Goal: Transaction & Acquisition: Download file/media

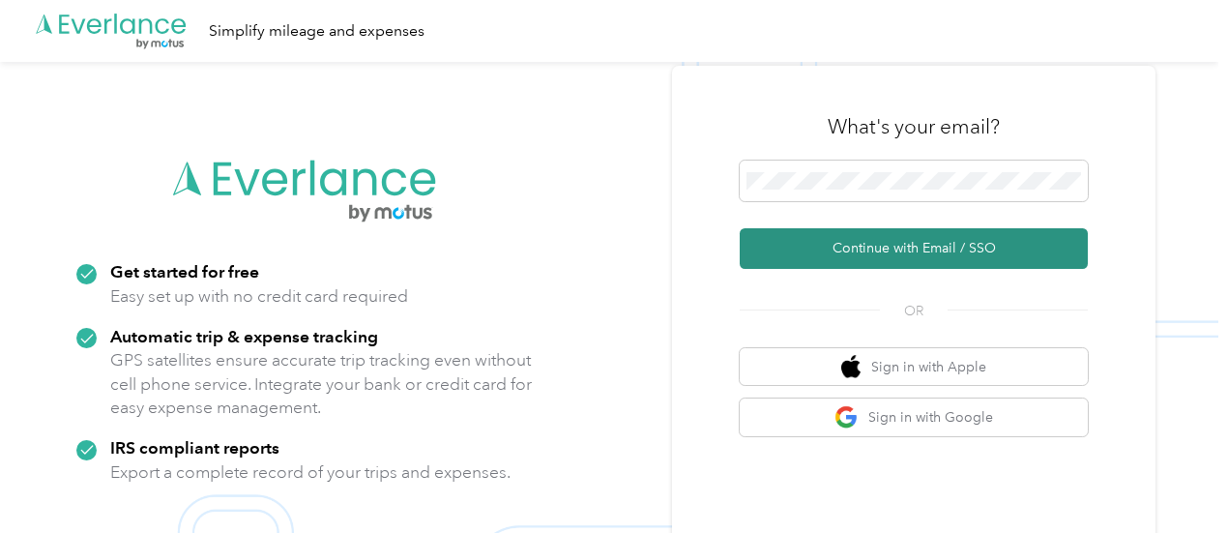
click at [847, 250] on button "Continue with Email / SSO" at bounding box center [914, 248] width 348 height 41
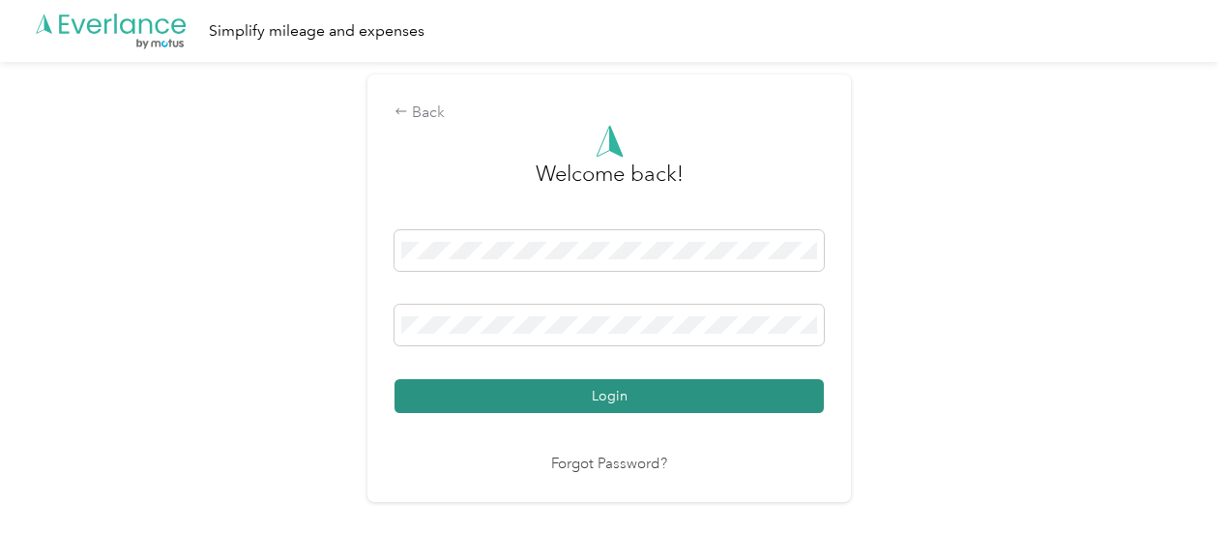
click at [603, 406] on button "Login" at bounding box center [609, 396] width 429 height 34
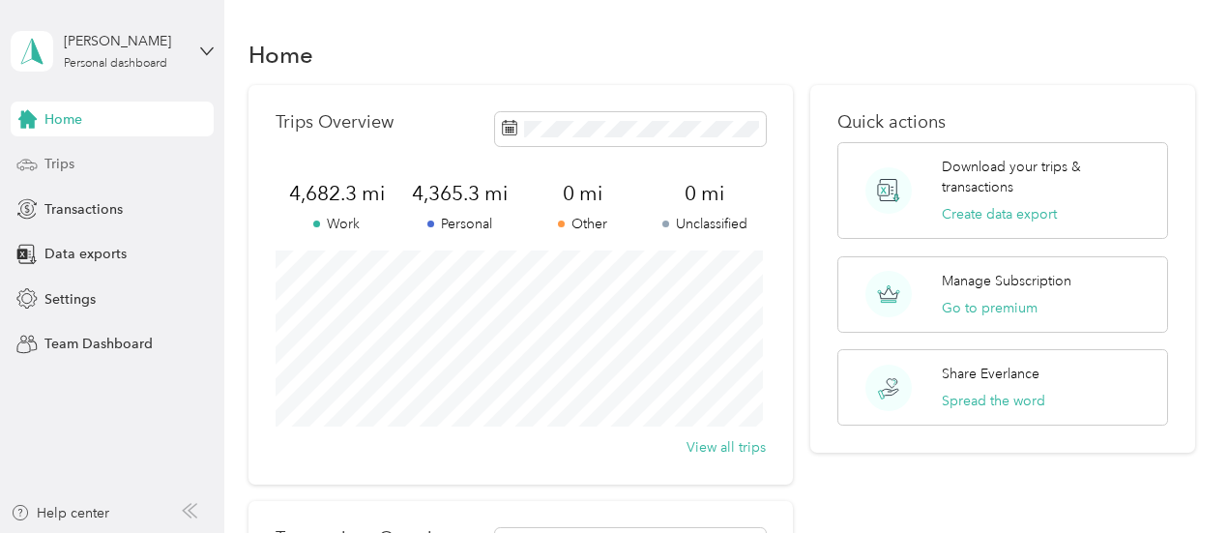
click at [77, 172] on div "Trips" at bounding box center [112, 164] width 203 height 35
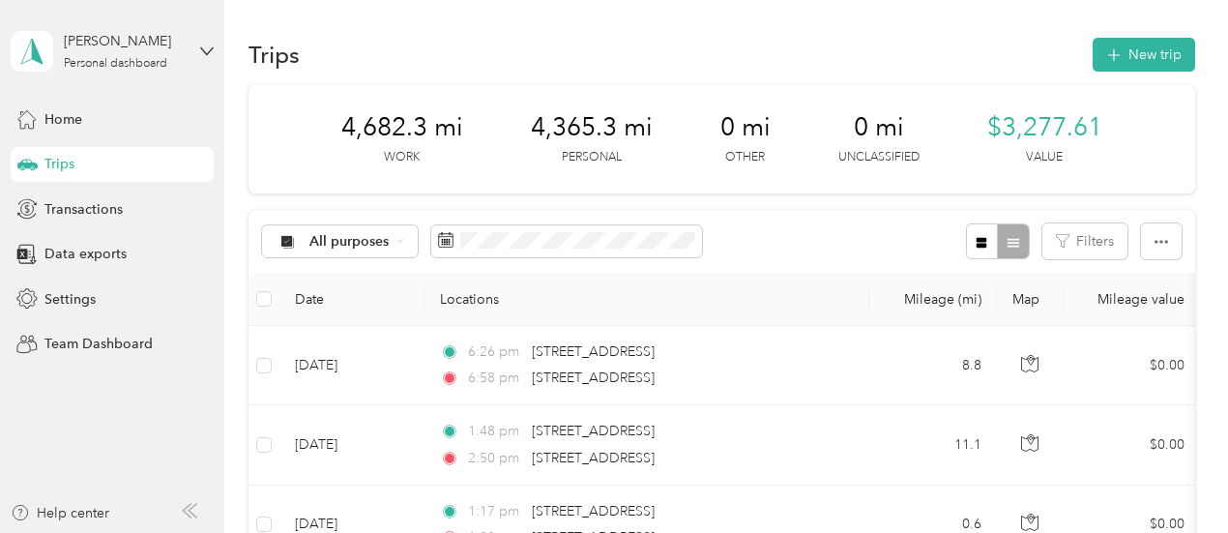
scroll to position [97, 0]
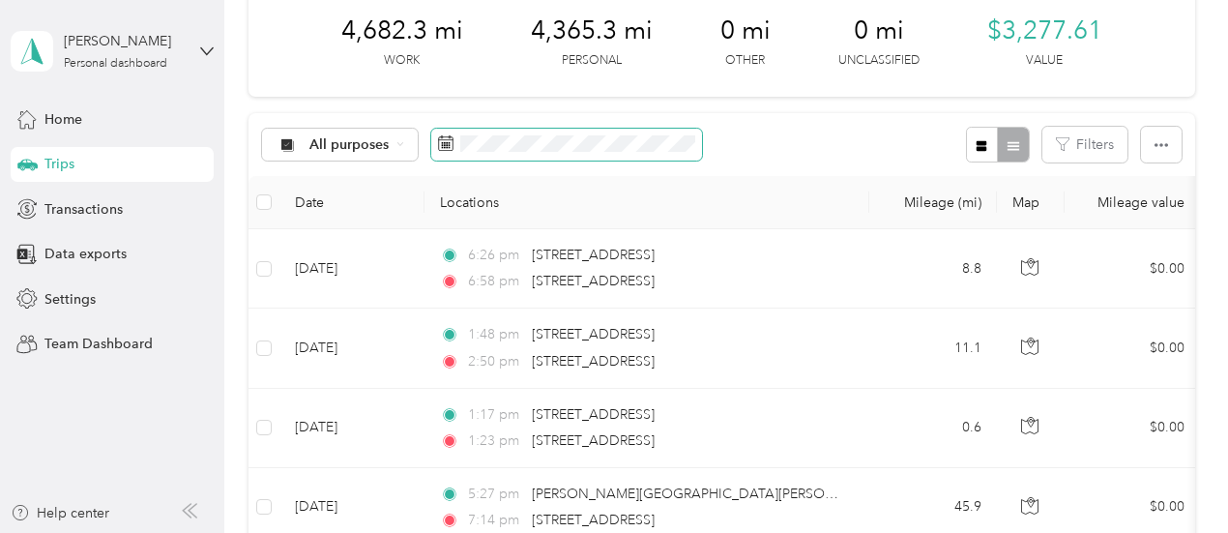
click at [445, 155] on span at bounding box center [445, 144] width 15 height 19
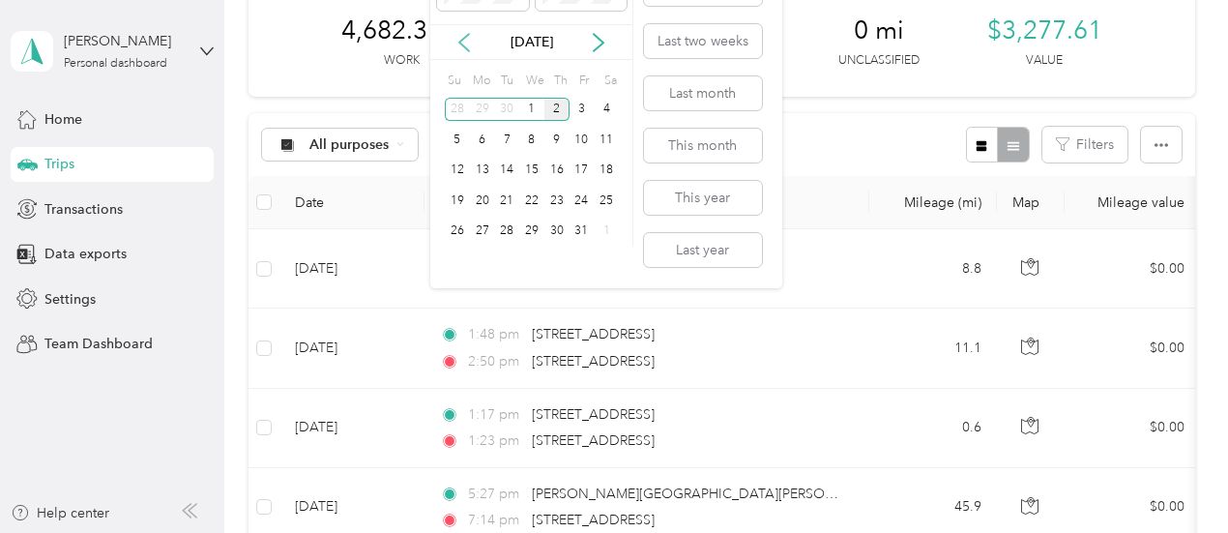
click at [462, 43] on icon at bounding box center [464, 42] width 10 height 17
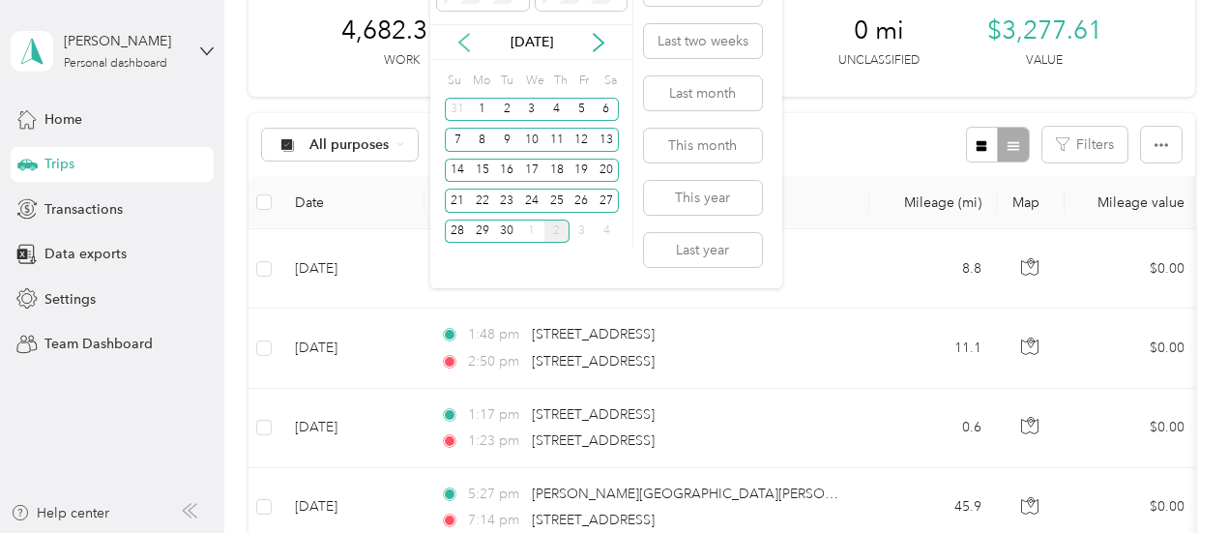
click at [462, 43] on icon at bounding box center [464, 42] width 10 height 17
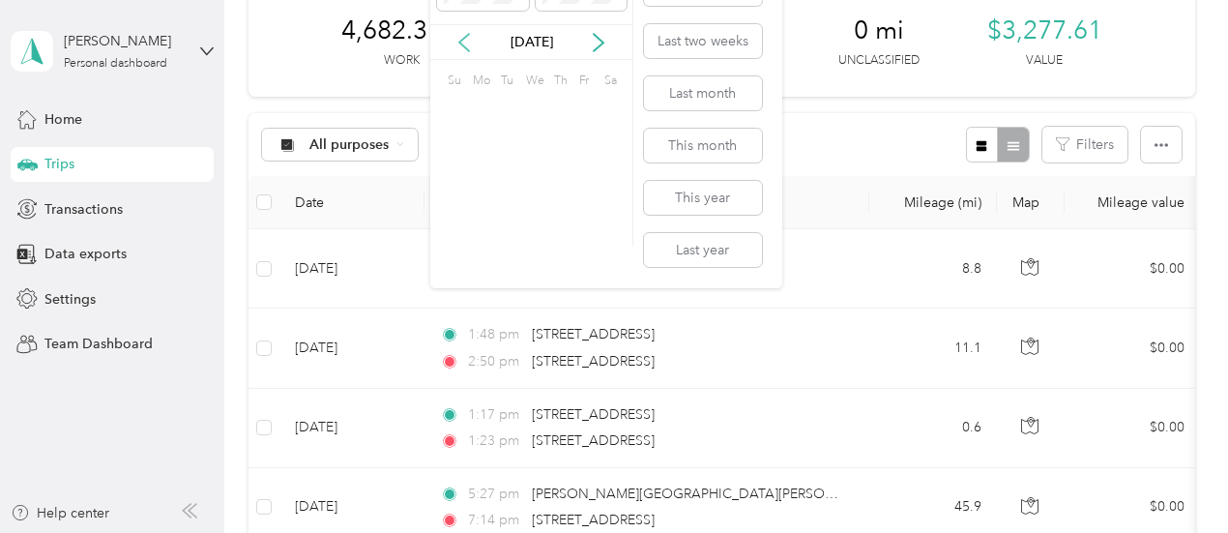
click at [462, 43] on icon at bounding box center [464, 42] width 10 height 17
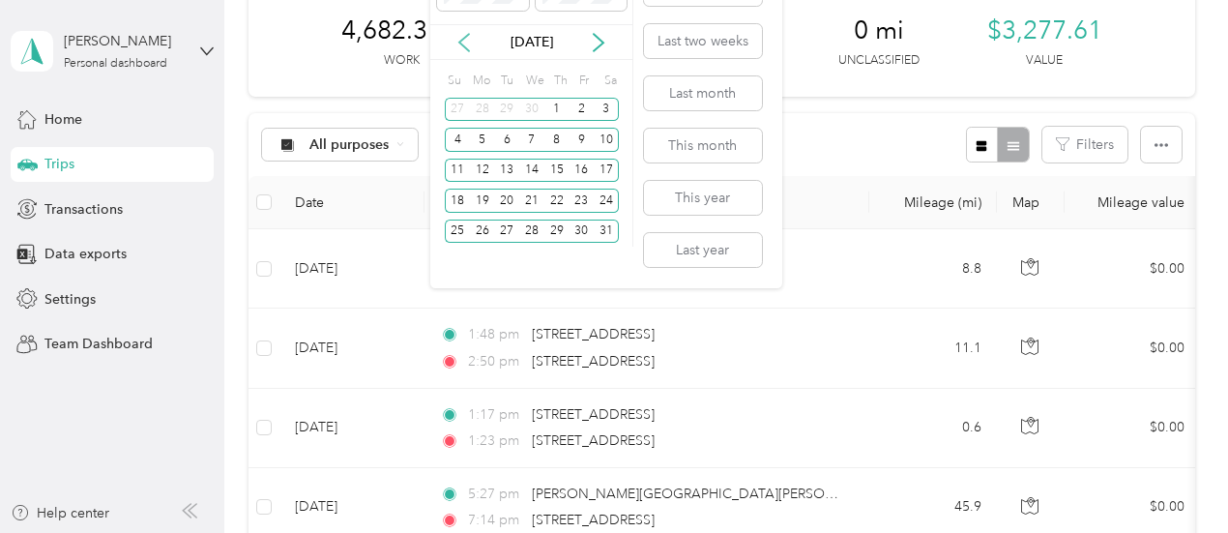
click at [462, 43] on icon at bounding box center [464, 42] width 10 height 17
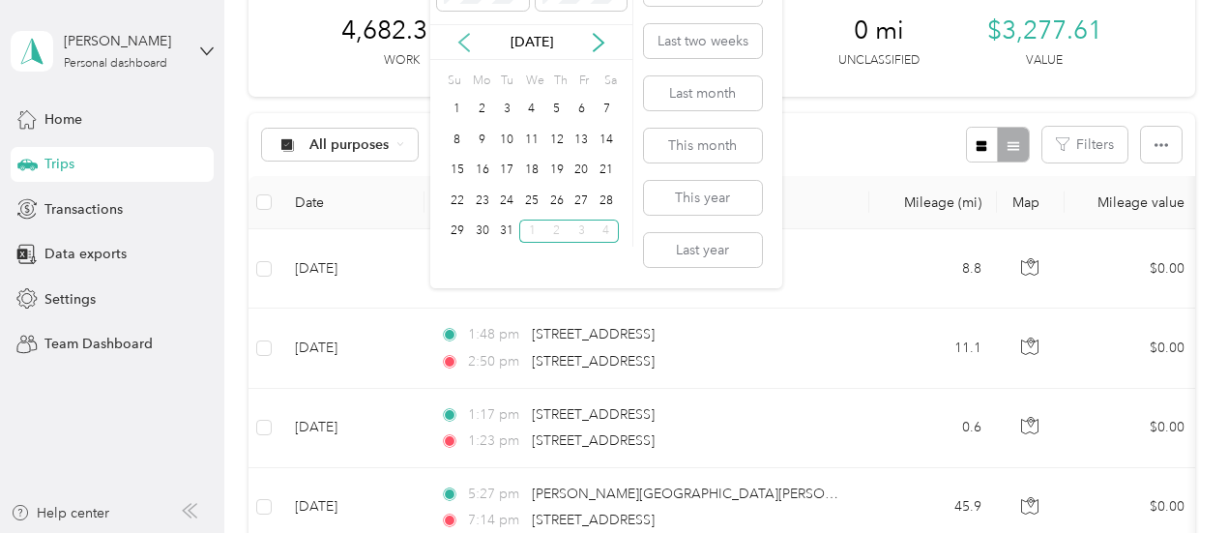
click at [462, 43] on icon at bounding box center [464, 42] width 10 height 17
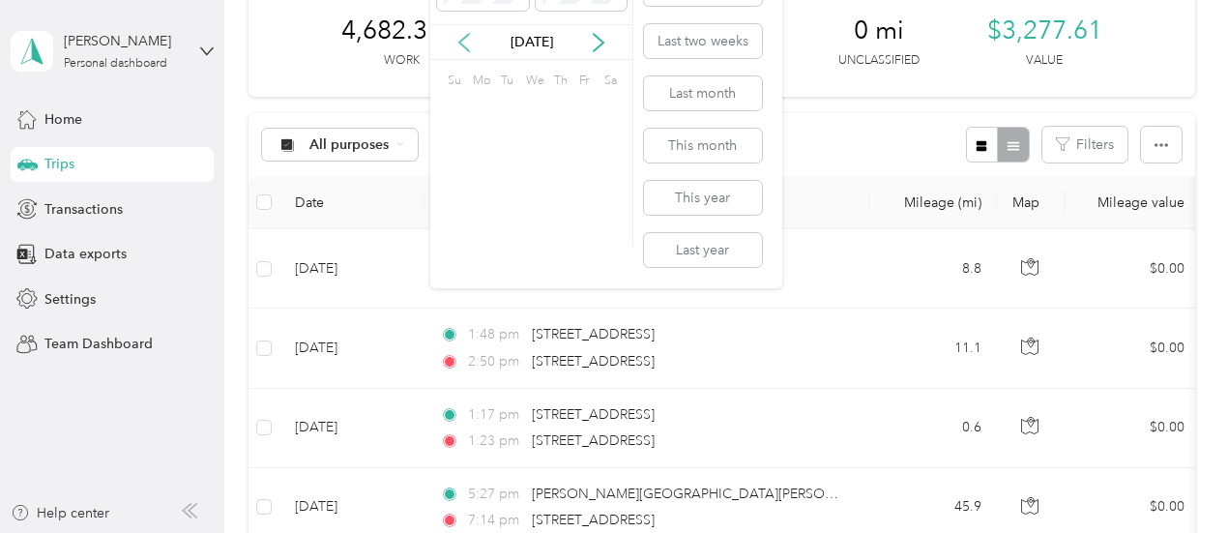
click at [462, 43] on icon at bounding box center [464, 42] width 10 height 17
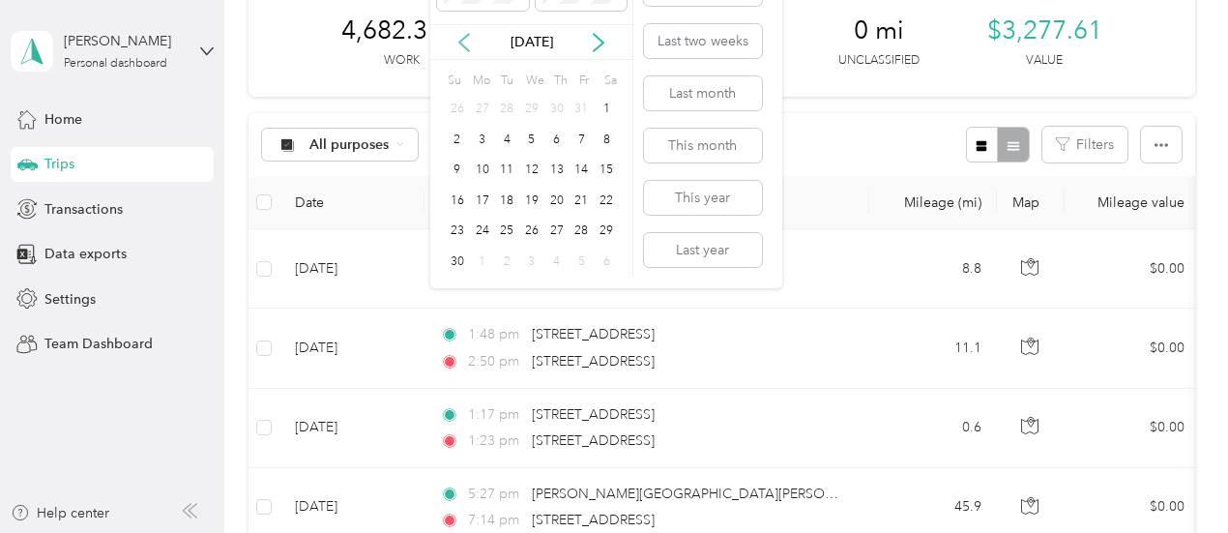
click at [462, 43] on icon at bounding box center [464, 42] width 10 height 17
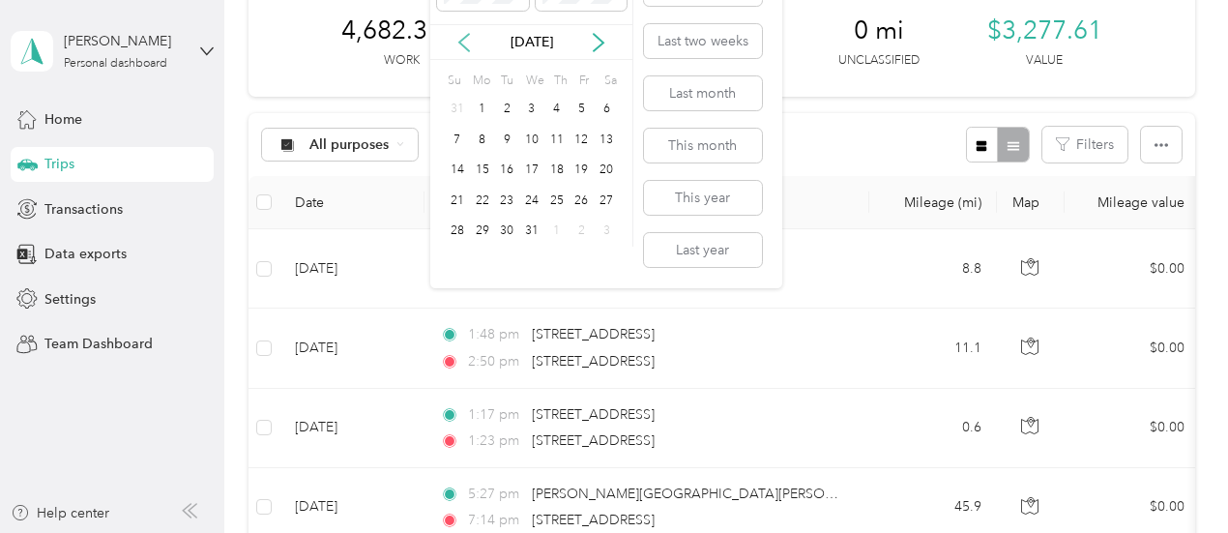
click at [462, 43] on icon at bounding box center [464, 42] width 10 height 17
click at [593, 40] on icon at bounding box center [598, 42] width 19 height 19
click at [486, 109] on div "1" at bounding box center [482, 110] width 25 height 24
click at [483, 111] on div "1" at bounding box center [482, 110] width 25 height 24
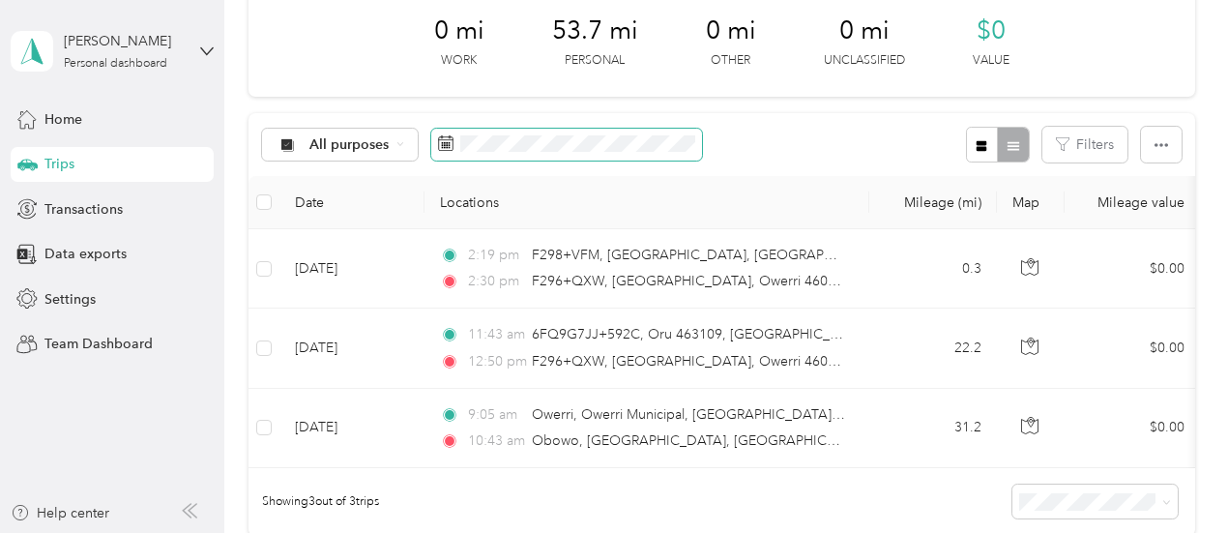
click at [607, 152] on span at bounding box center [566, 145] width 271 height 33
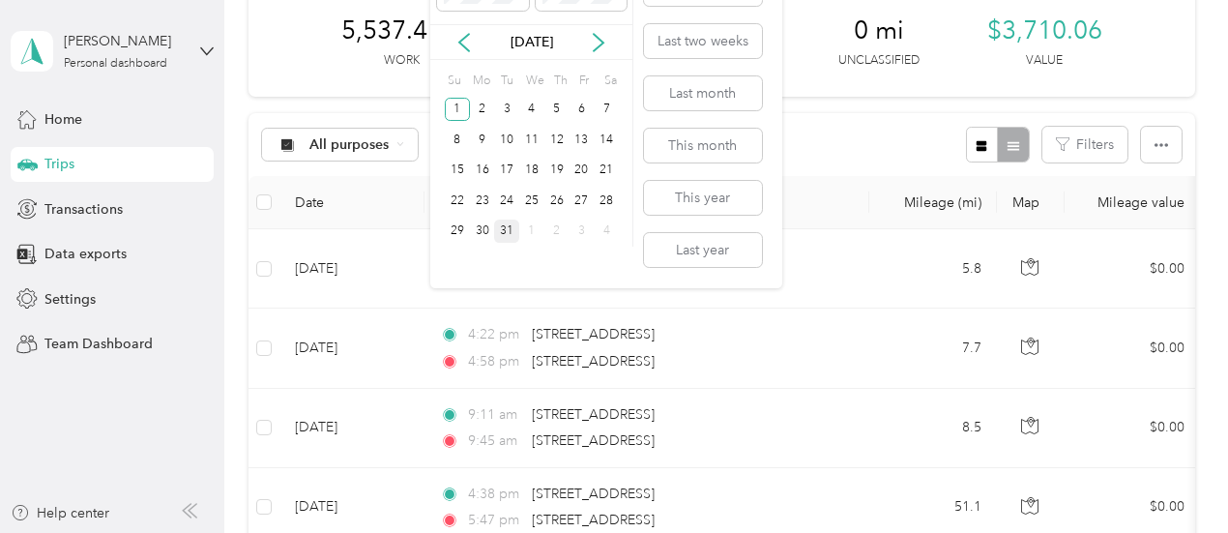
click at [508, 229] on div "31" at bounding box center [506, 231] width 25 height 24
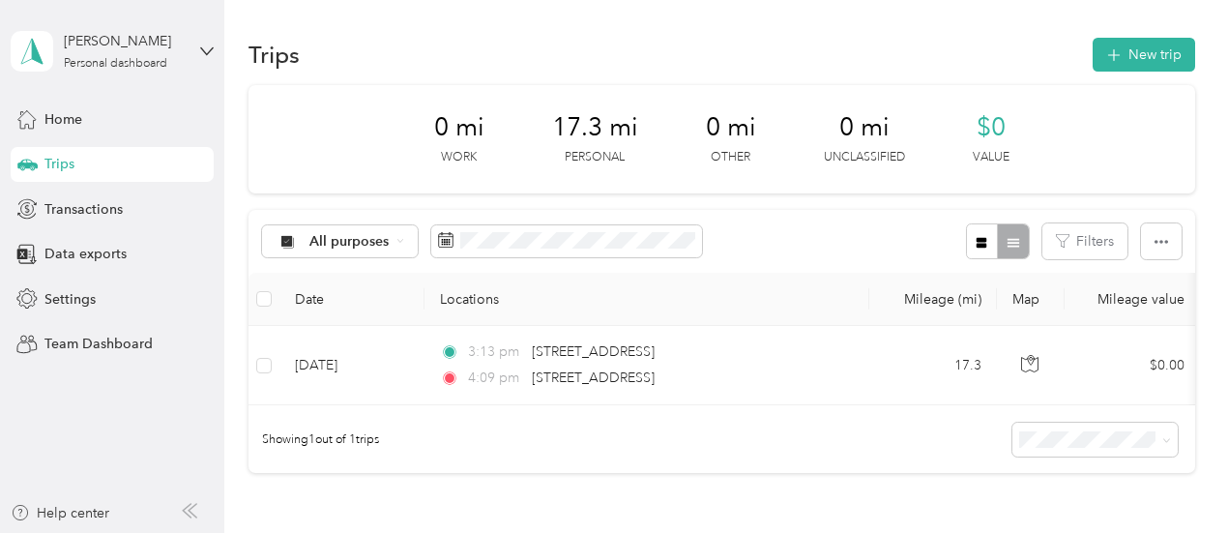
click at [900, 242] on div "All purposes Filters" at bounding box center [722, 241] width 947 height 63
click at [406, 243] on div "All purposes" at bounding box center [340, 241] width 157 height 33
click at [350, 417] on li "Real Estate" at bounding box center [339, 412] width 155 height 34
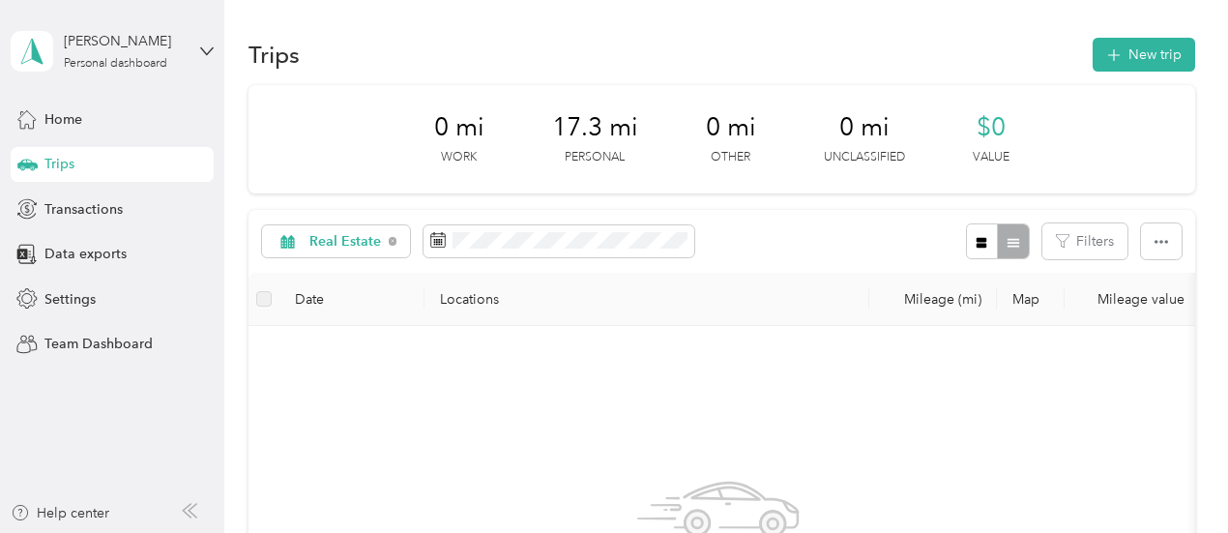
click at [89, 127] on div "Home" at bounding box center [112, 119] width 203 height 35
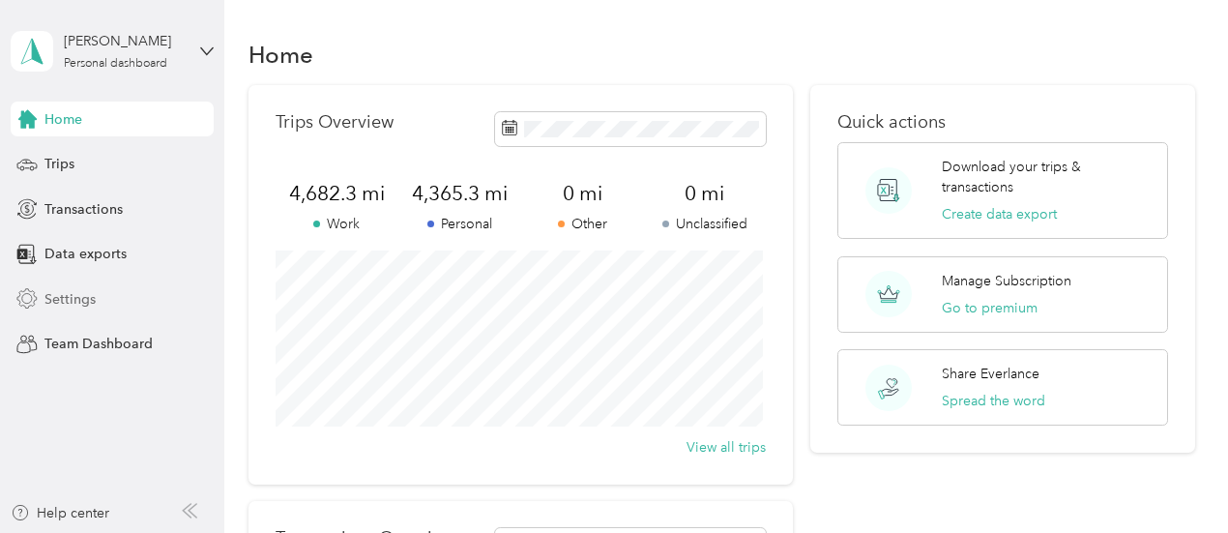
click at [46, 308] on div "Settings" at bounding box center [112, 298] width 203 height 35
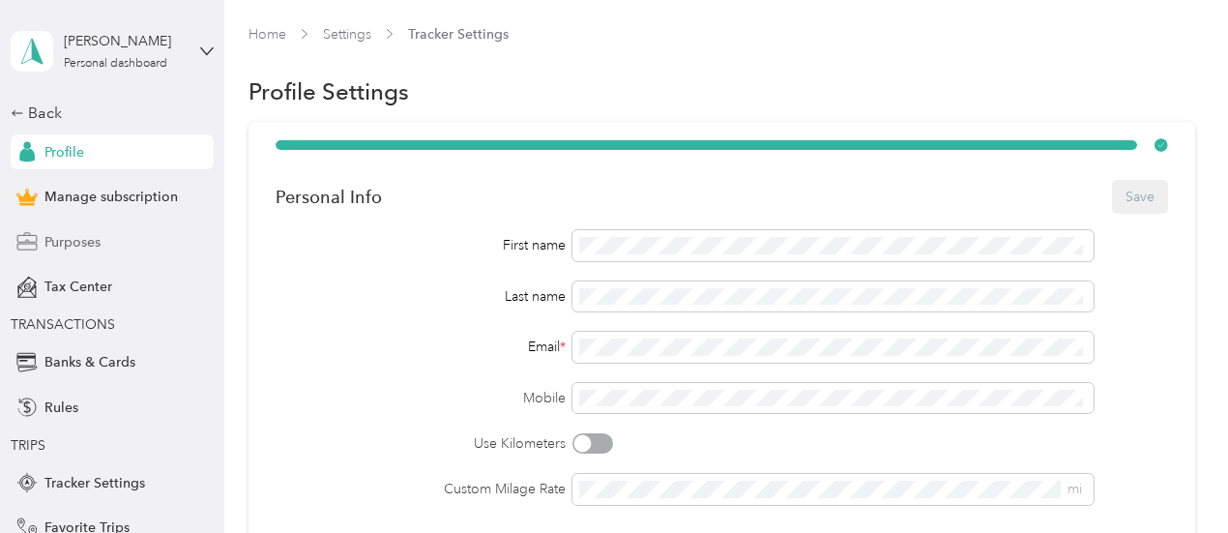
click at [82, 245] on span "Purposes" at bounding box center [72, 242] width 56 height 20
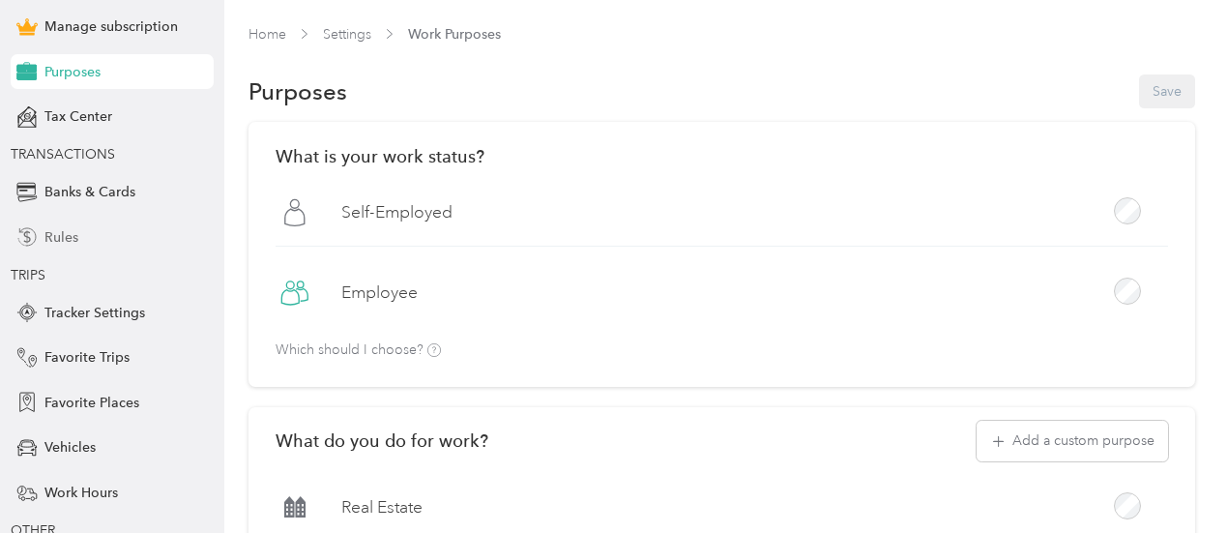
scroll to position [193, 0]
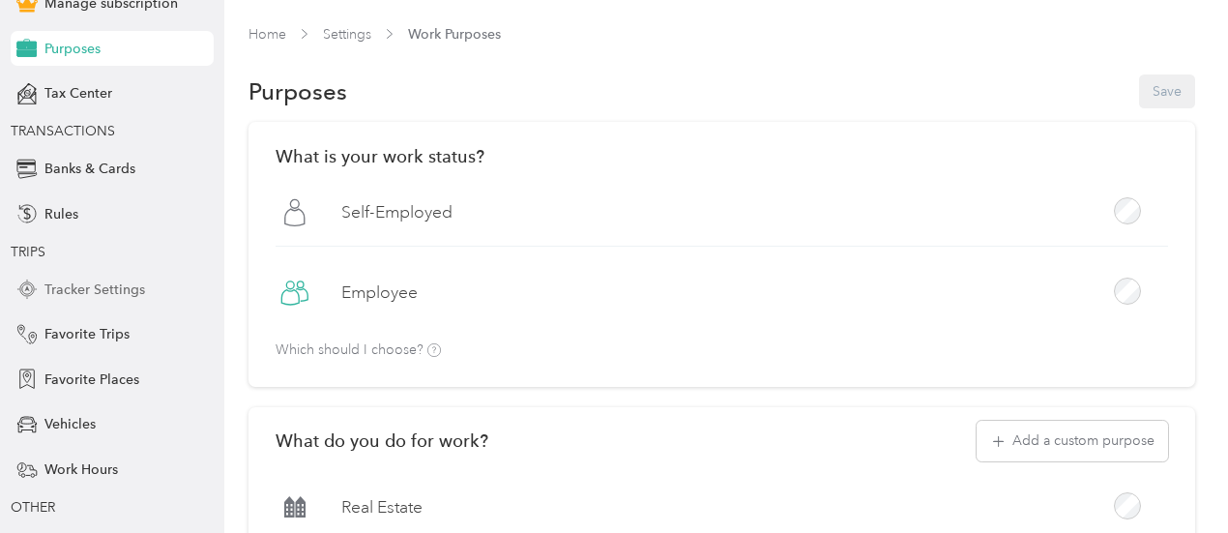
click at [97, 289] on span "Tracker Settings" at bounding box center [94, 289] width 101 height 20
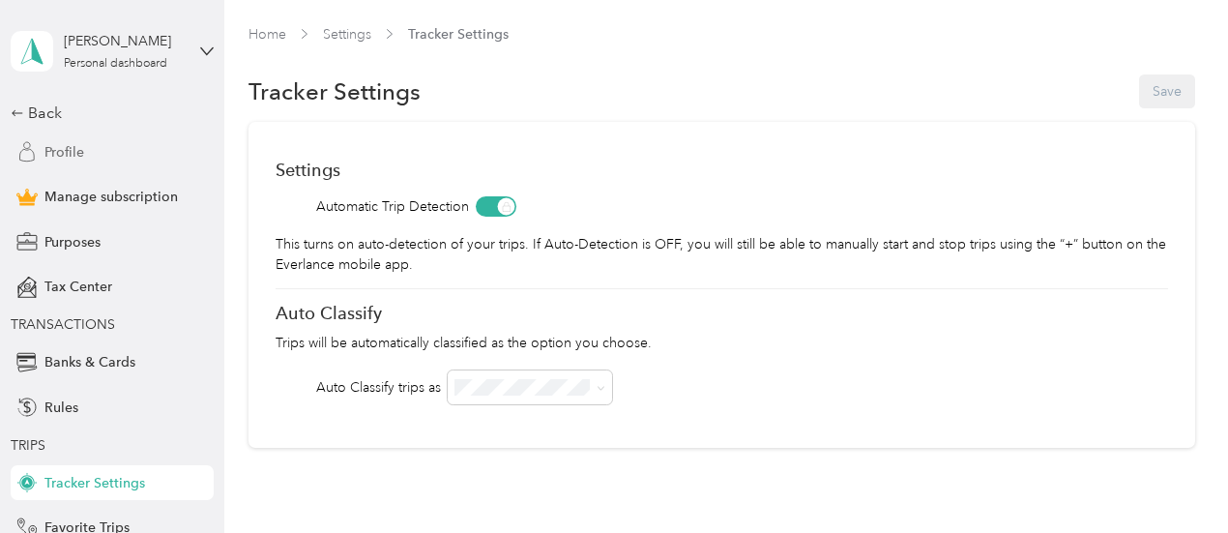
click at [57, 159] on span "Profile" at bounding box center [64, 152] width 40 height 20
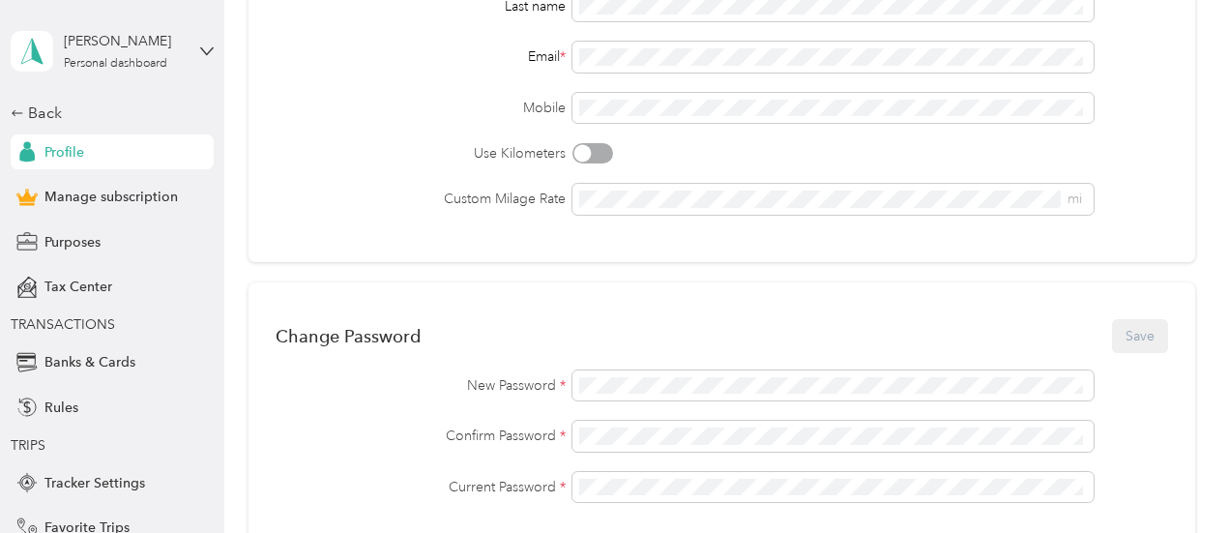
scroll to position [97, 0]
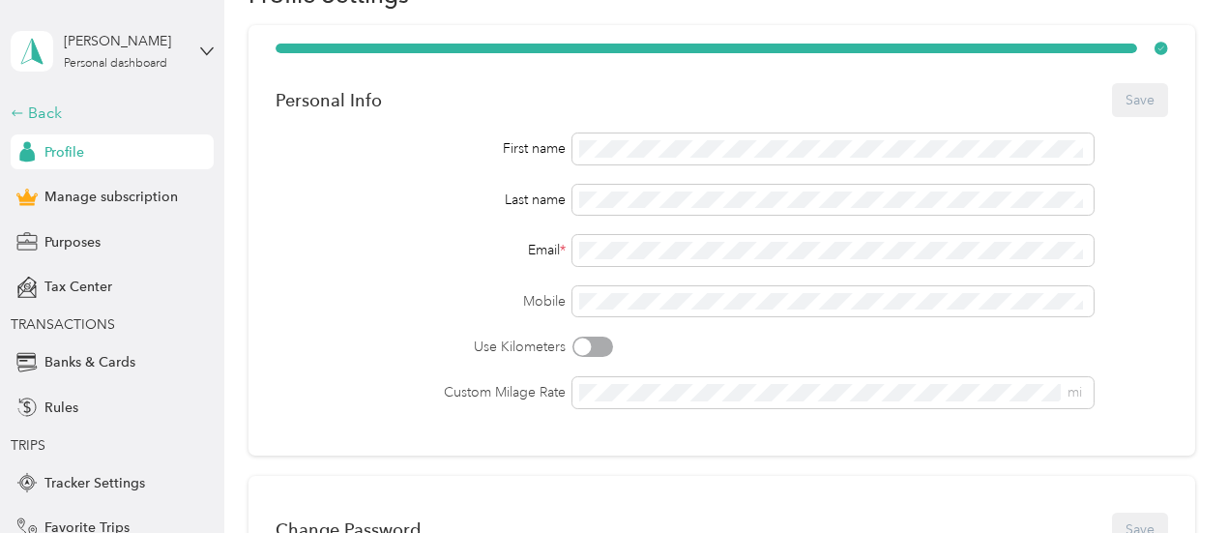
click at [35, 114] on div "Back" at bounding box center [107, 113] width 193 height 23
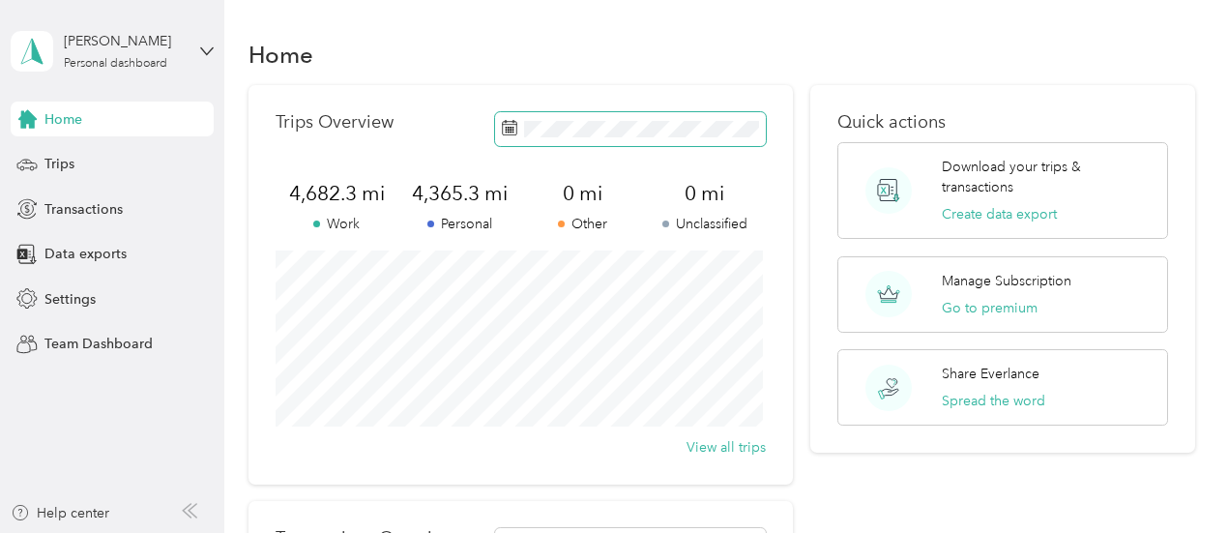
click at [512, 123] on icon at bounding box center [509, 127] width 15 height 15
click at [489, 130] on div "Trips Overview" at bounding box center [521, 129] width 491 height 34
click at [503, 130] on icon at bounding box center [510, 129] width 15 height 14
click at [453, 208] on div "4,365.3 mi Personal" at bounding box center [459, 207] width 123 height 54
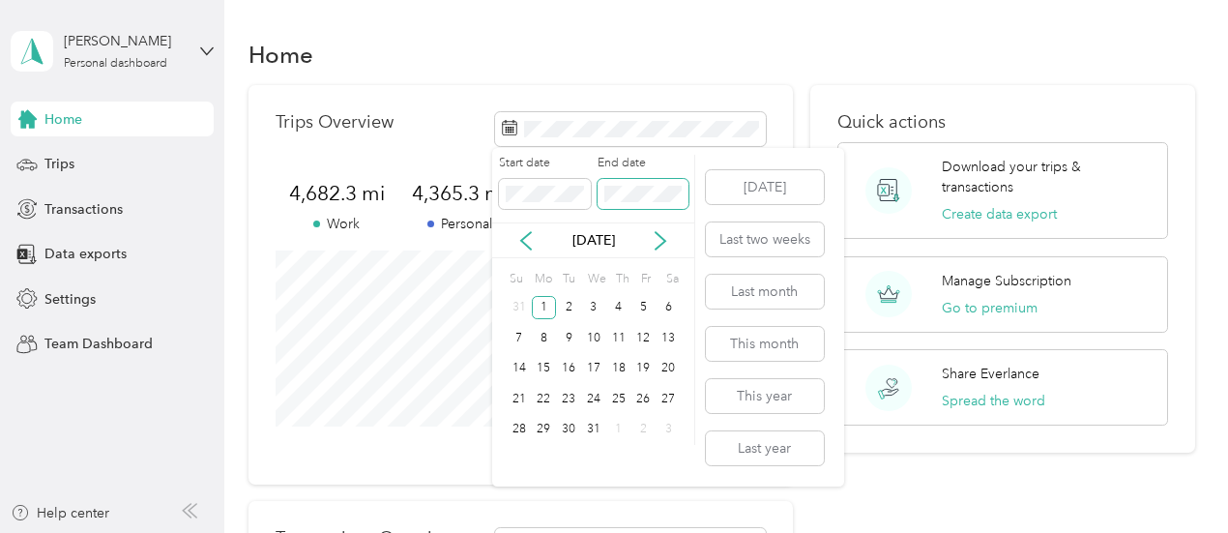
click at [642, 206] on span at bounding box center [643, 194] width 91 height 31
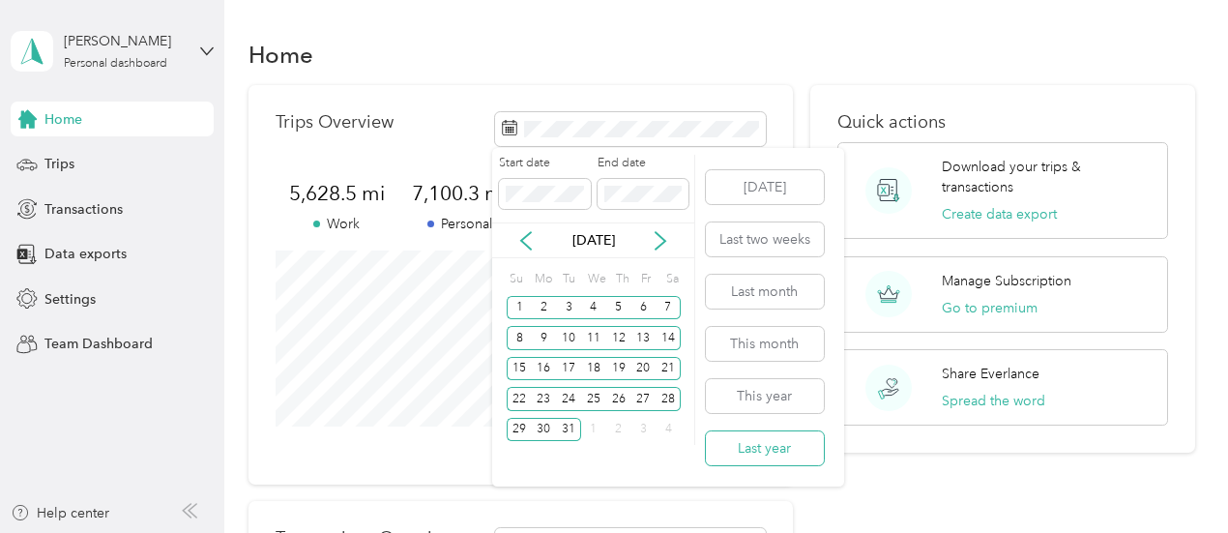
click at [800, 463] on button "Last year" at bounding box center [765, 448] width 118 height 34
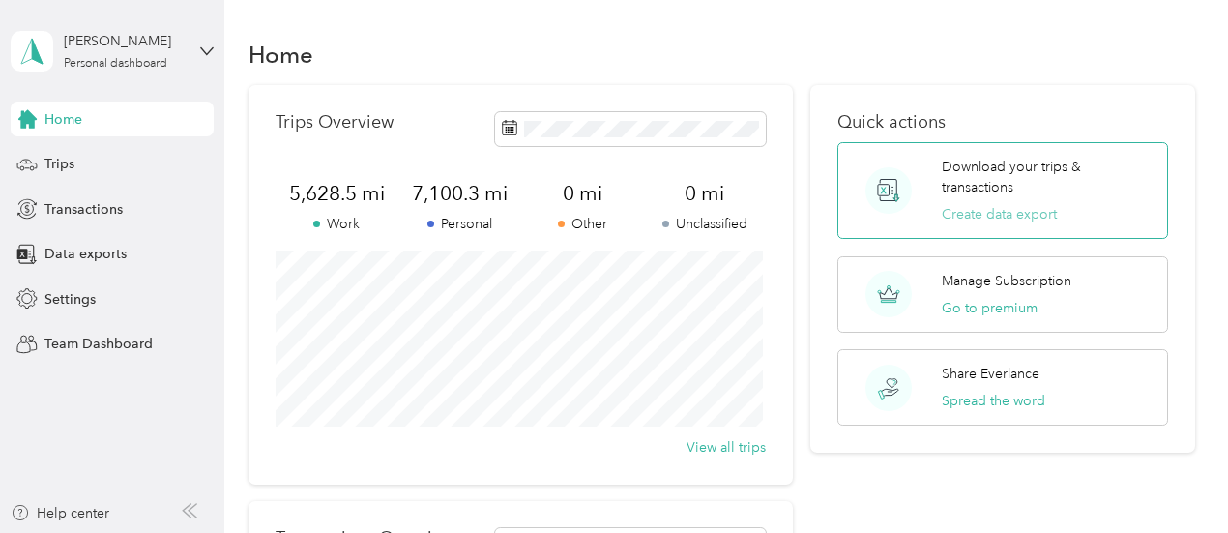
click at [997, 214] on button "Create data export" at bounding box center [999, 214] width 115 height 20
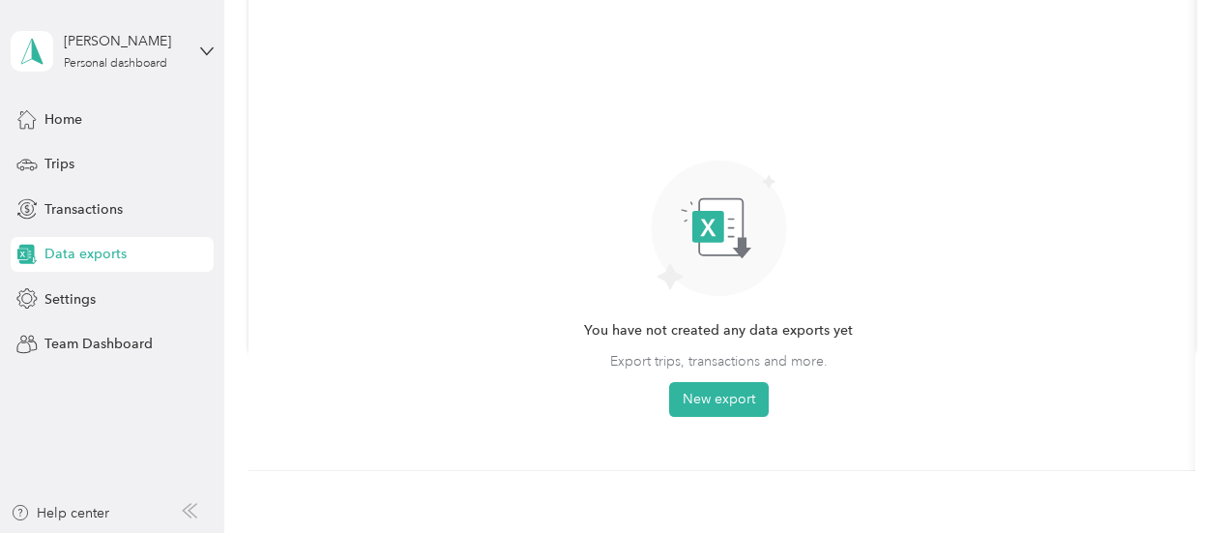
scroll to position [193, 0]
click at [727, 405] on button "New export" at bounding box center [719, 397] width 100 height 35
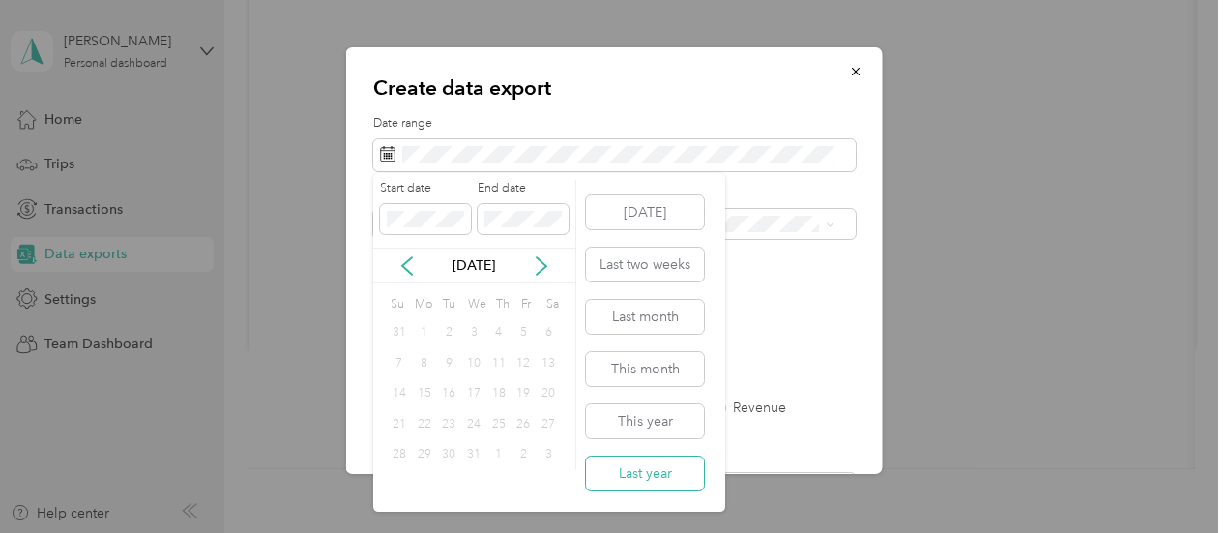
click at [669, 482] on button "Last year" at bounding box center [645, 473] width 118 height 34
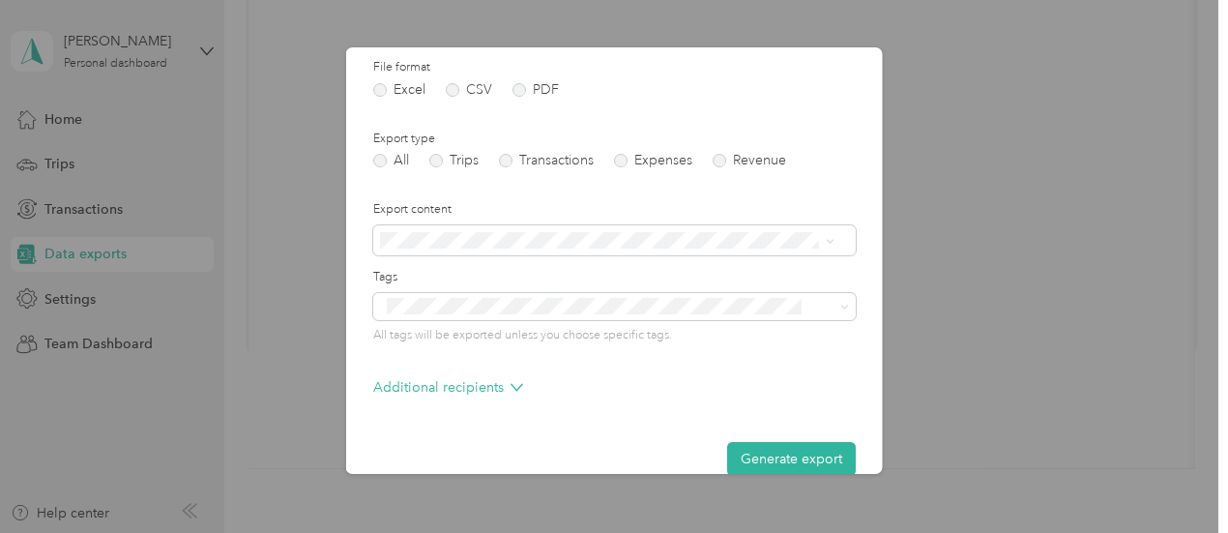
scroll to position [277, 0]
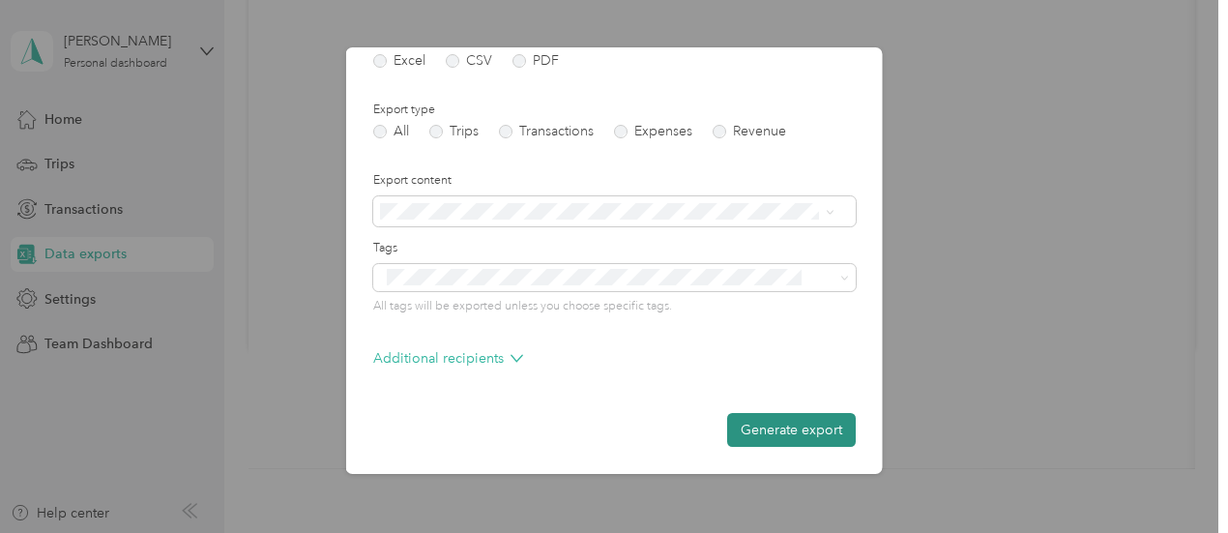
click at [737, 432] on button "Generate export" at bounding box center [791, 430] width 129 height 34
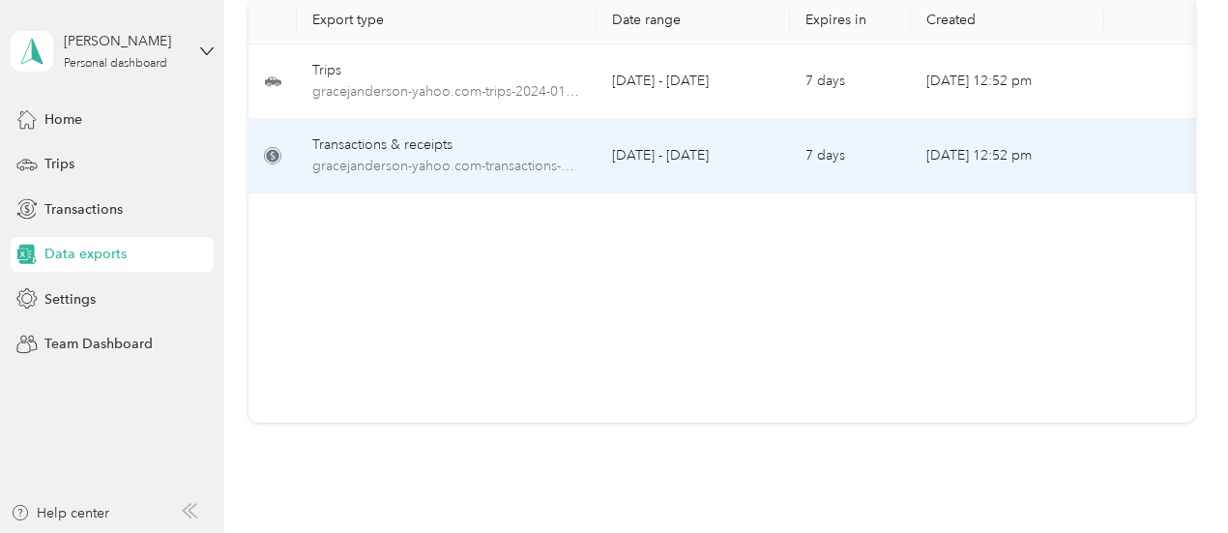
scroll to position [97, 0]
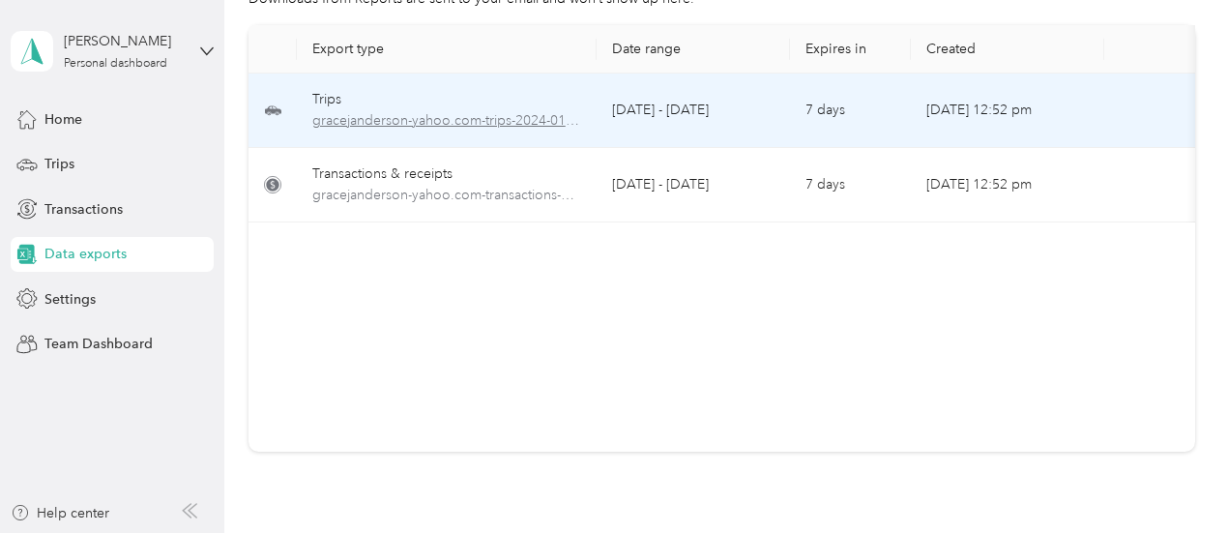
click at [445, 121] on span "gracejanderson-yahoo.com-trips-2024-01-01-2024-12-31.xlsx" at bounding box center [446, 120] width 269 height 21
click at [453, 125] on span "gracejanderson-yahoo.com-trips-2024-01-01-2024-12-31.xlsx" at bounding box center [446, 120] width 269 height 21
click at [704, 115] on td "[DATE] - [DATE]" at bounding box center [693, 110] width 193 height 74
click at [509, 123] on span "gracejanderson-yahoo.com-trips-2024-01-01-2024-12-31.xlsx" at bounding box center [446, 120] width 269 height 21
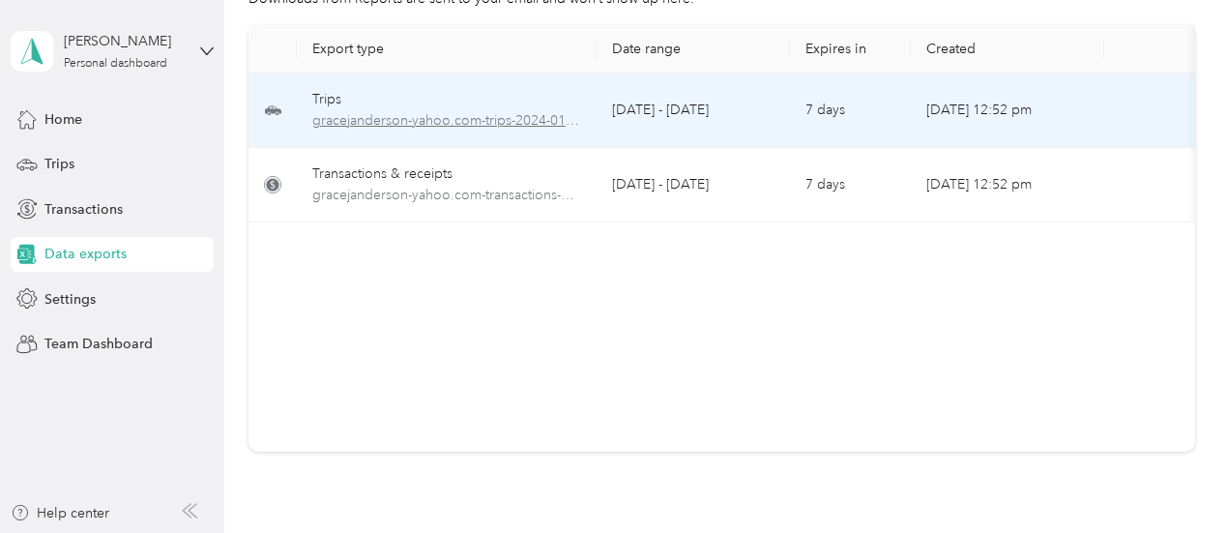
click at [509, 123] on span "gracejanderson-yahoo.com-trips-2024-01-01-2024-12-31.xlsx" at bounding box center [446, 120] width 269 height 21
drag, startPoint x: 506, startPoint y: 125, endPoint x: 385, endPoint y: 123, distance: 120.9
click at [385, 123] on span "gracejanderson-yahoo.com-trips-2024-01-01-2024-12-31.xlsx" at bounding box center [446, 120] width 269 height 21
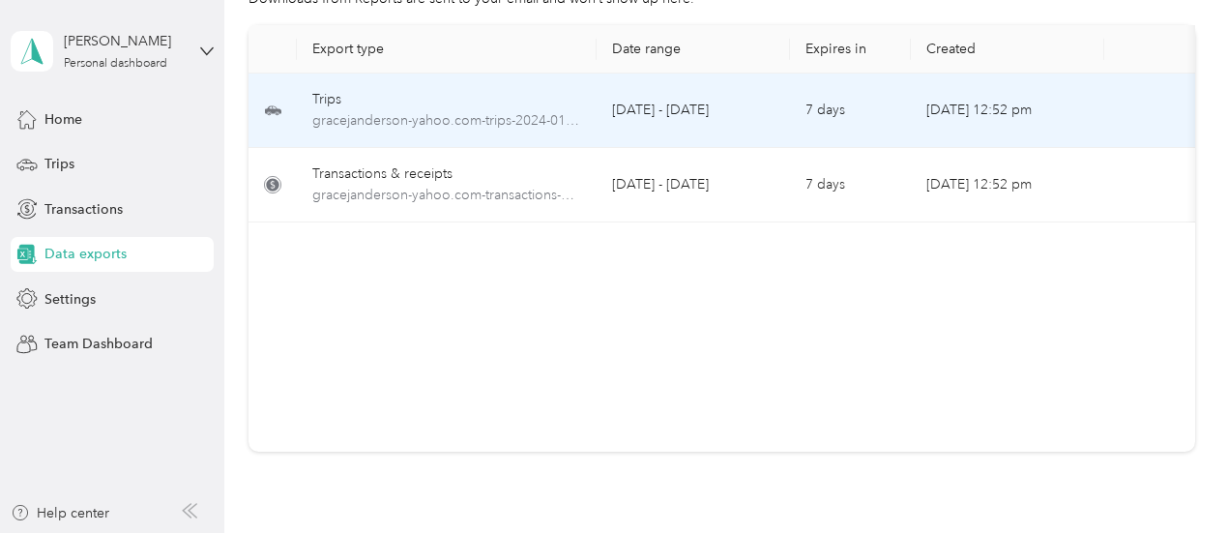
click at [327, 93] on div "Trips" at bounding box center [446, 99] width 269 height 21
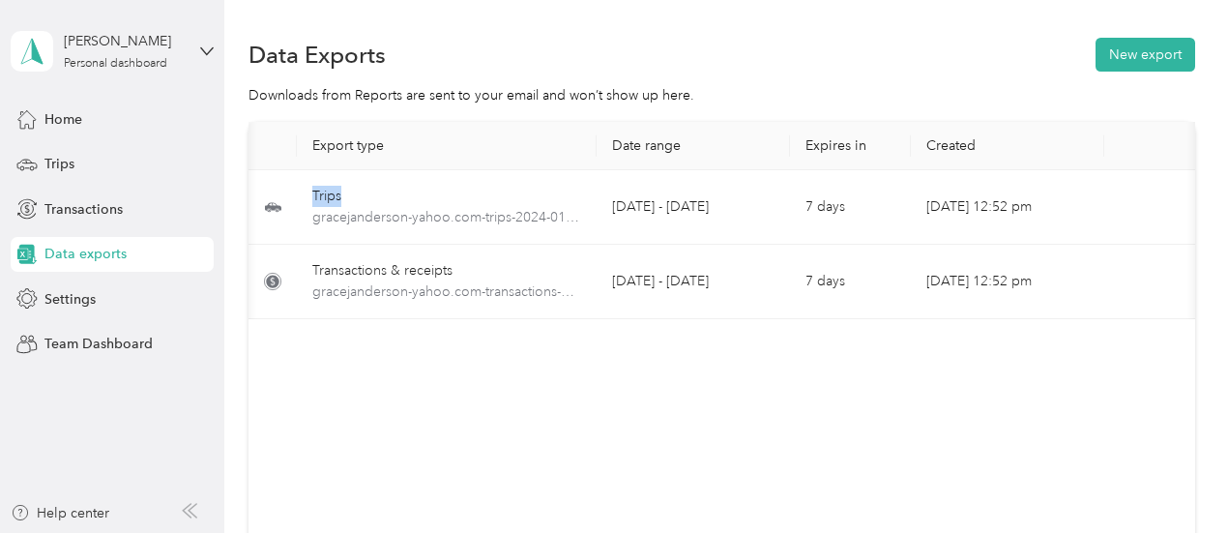
scroll to position [0, 108]
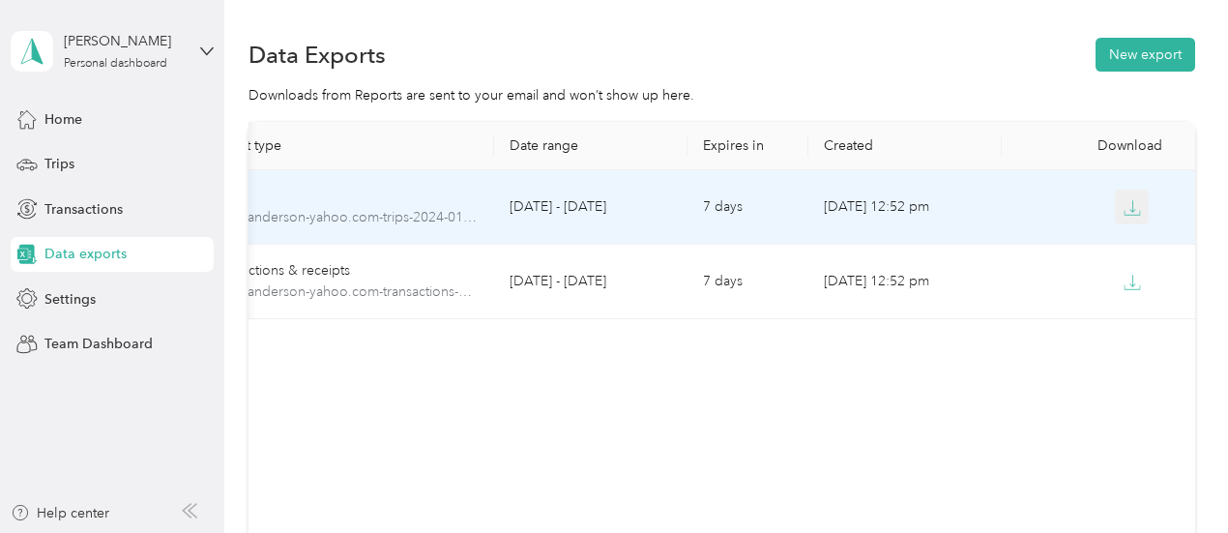
click at [1129, 204] on icon "button" at bounding box center [1132, 206] width 6 height 12
